Goal: Information Seeking & Learning: Learn about a topic

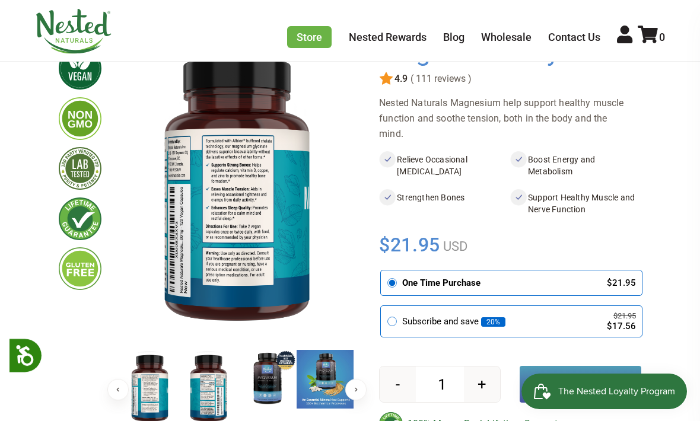
scroll to position [102, 0]
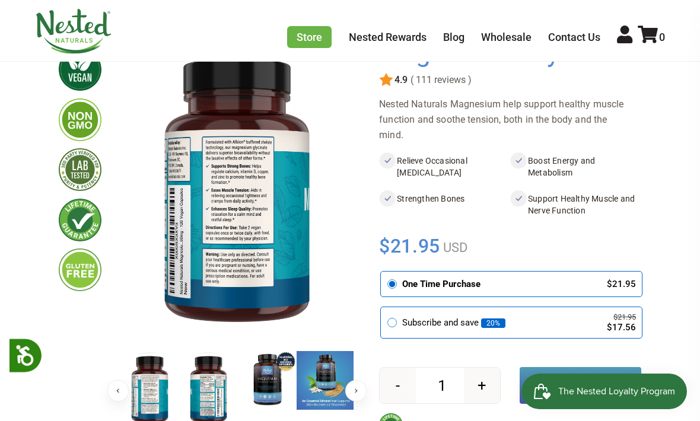
click at [257, 389] on img at bounding box center [267, 380] width 59 height 59
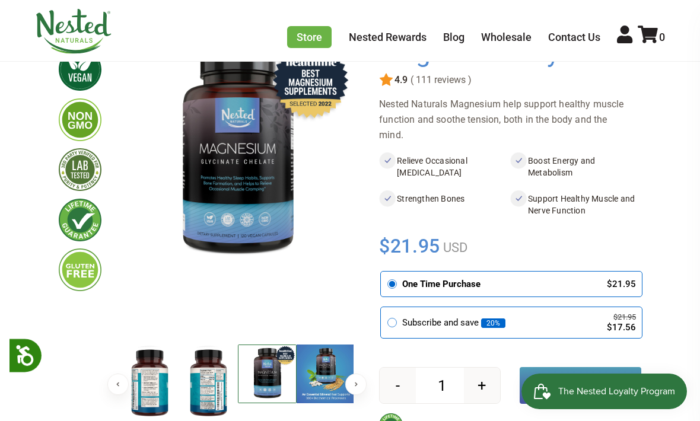
click at [259, 365] on img at bounding box center [267, 374] width 59 height 59
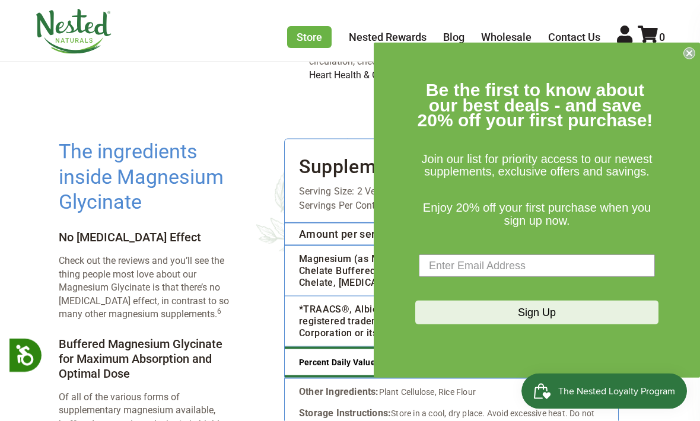
scroll to position [1742, 0]
click at [690, 56] on icon "Close dialog" at bounding box center [689, 53] width 5 height 5
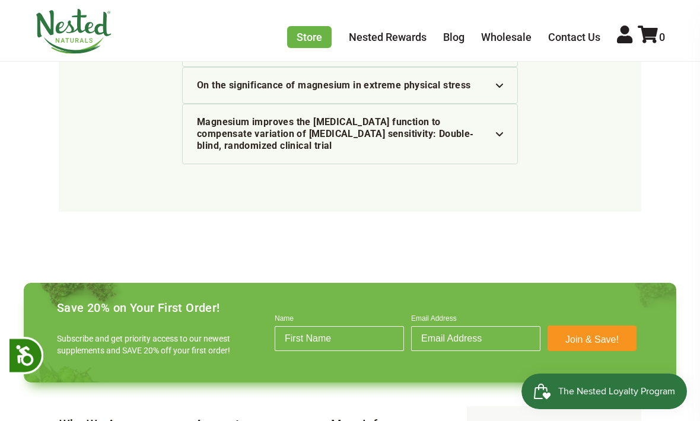
scroll to position [4006, 0]
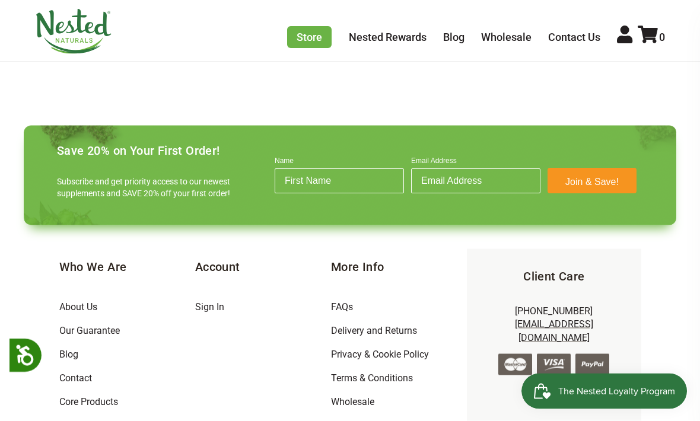
click at [350, 301] on link "FAQs" at bounding box center [342, 306] width 22 height 11
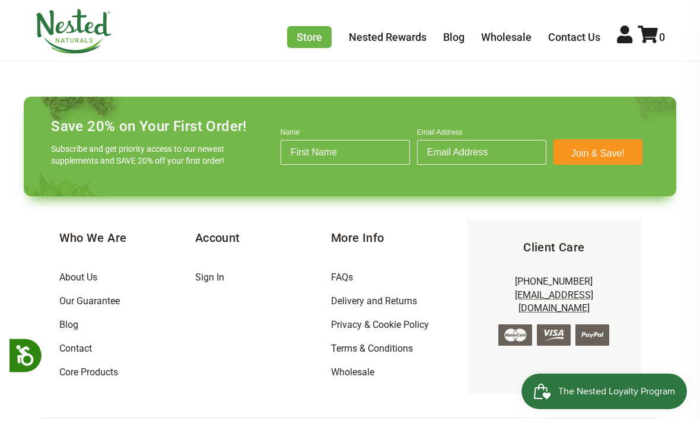
scroll to position [1063, 0]
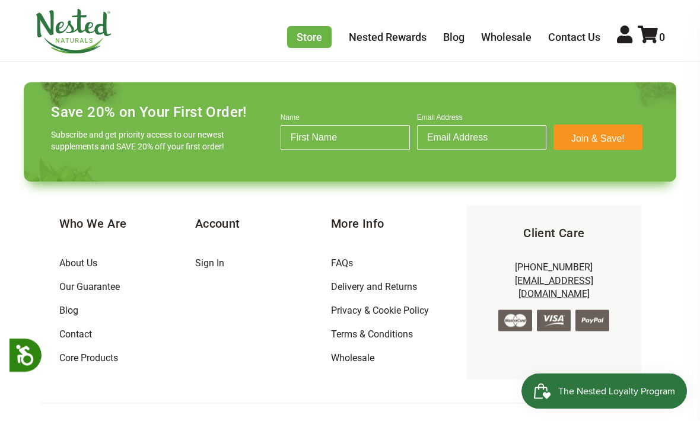
click at [483, 148] on input "Email Address" at bounding box center [481, 138] width 129 height 25
click at [462, 170] on form "Name Email Address Join & Save! Submit" at bounding box center [461, 132] width 375 height 81
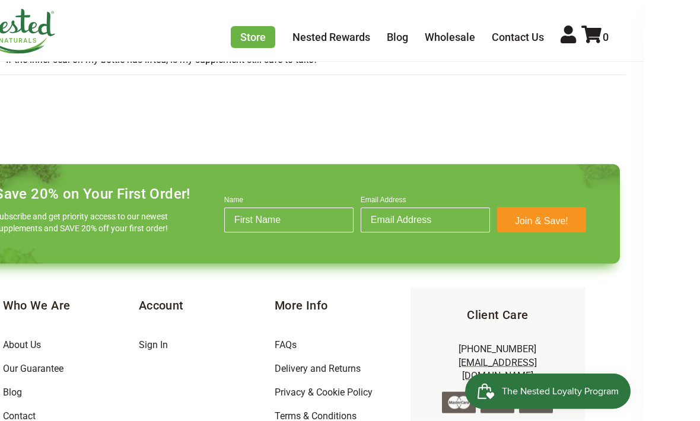
scroll to position [982, 0]
